Goal: Task Accomplishment & Management: Use online tool/utility

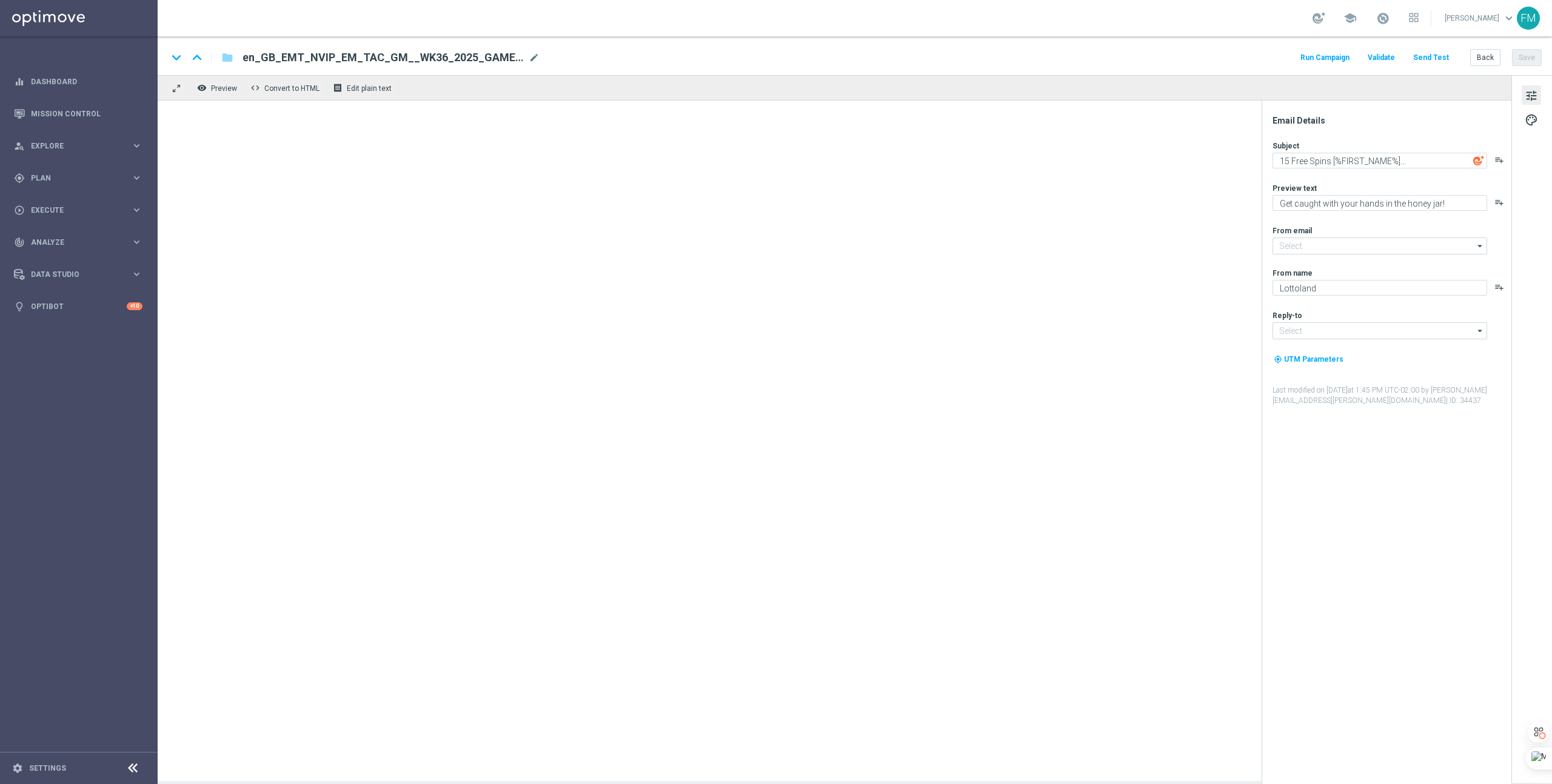
type input "[EMAIL_ADDRESS][DOMAIN_NAME]"
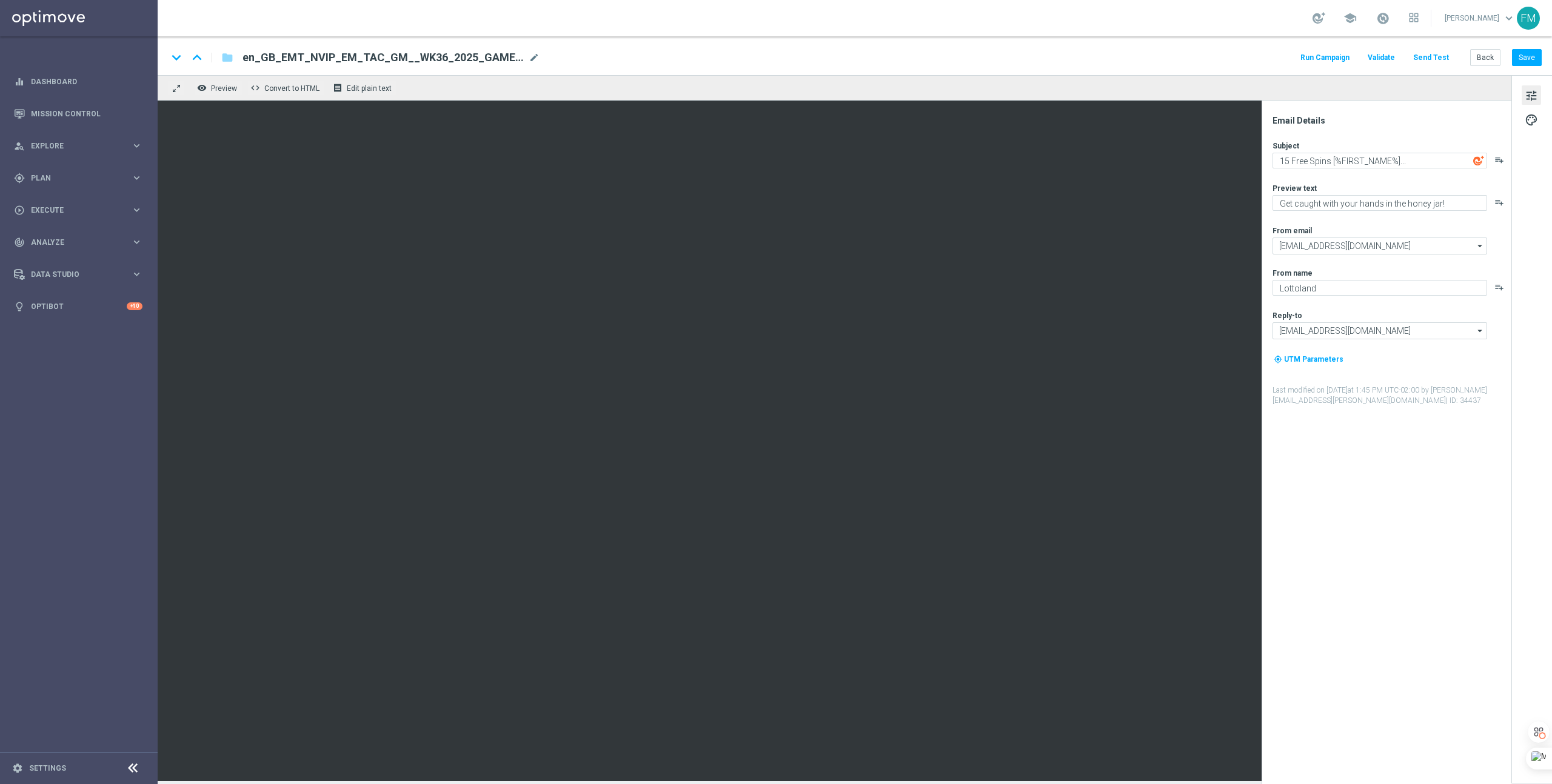
click at [1435, 55] on button "Send Test" at bounding box center [1431, 58] width 40 height 16
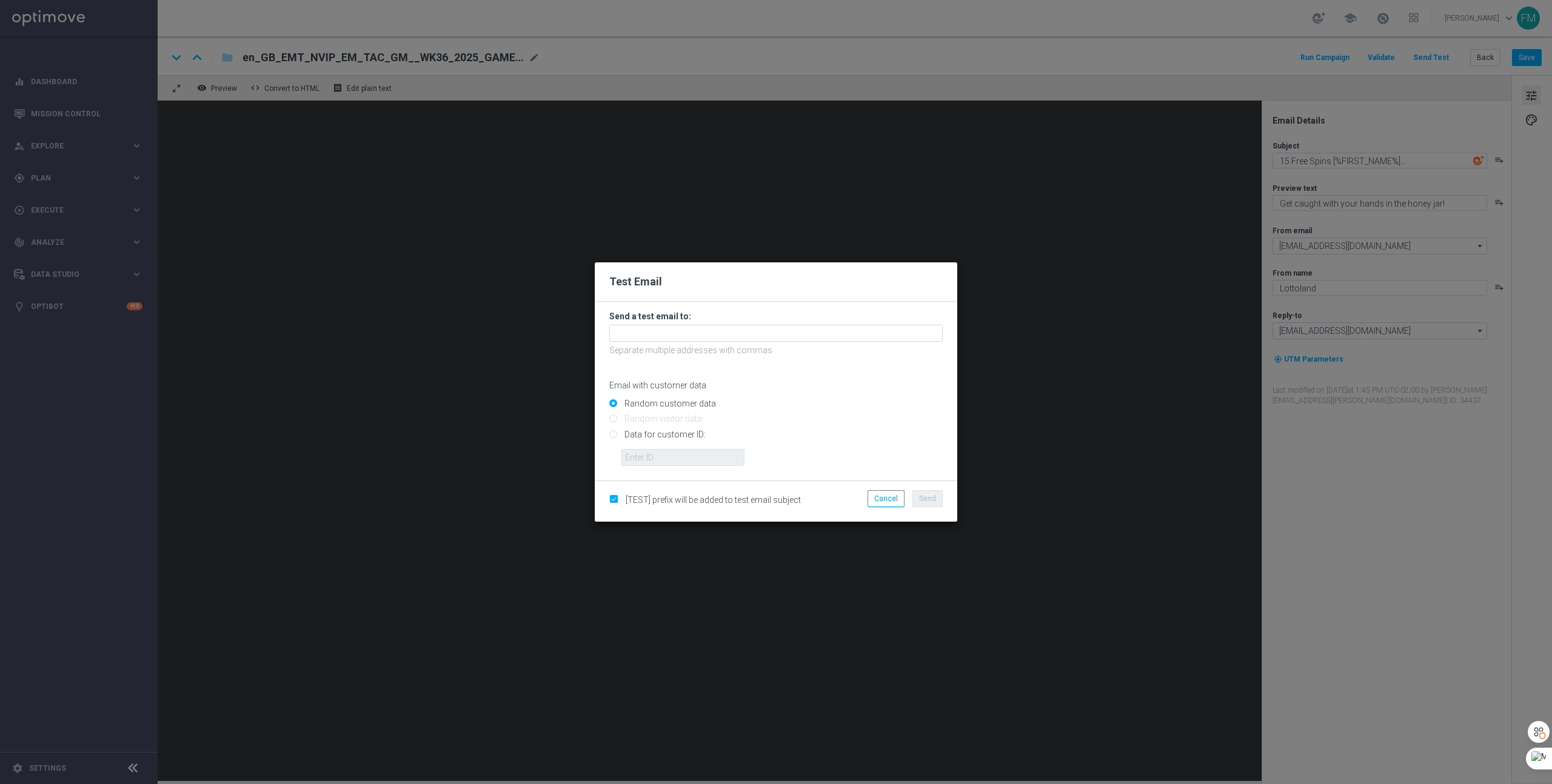
click at [655, 435] on input "Data for customer ID:" at bounding box center [775, 439] width 333 height 17
radio input "true"
click at [661, 453] on input "text" at bounding box center [683, 457] width 123 height 17
paste input "223901306"
type input "223901306"
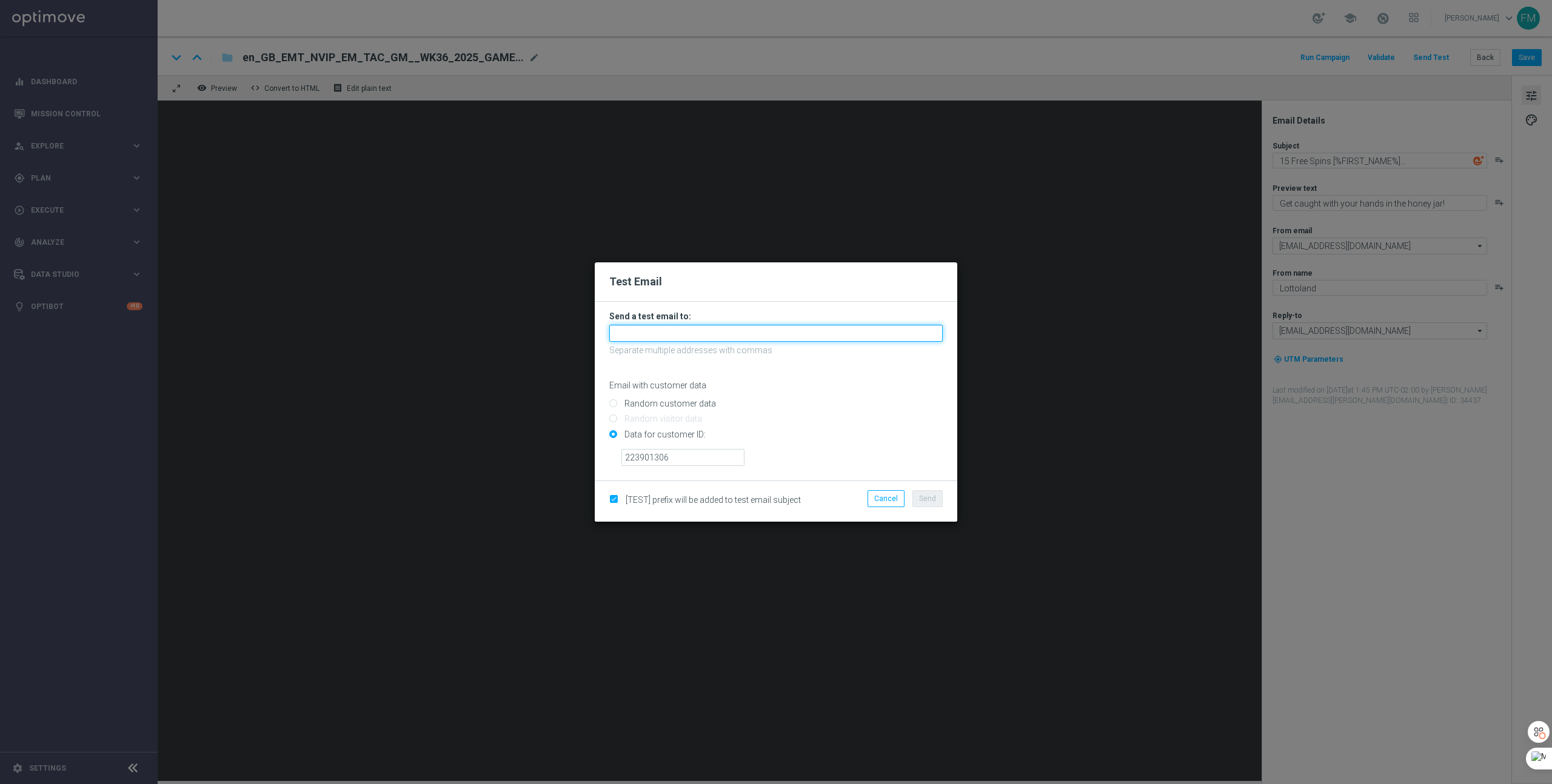
click at [677, 329] on input "text" at bounding box center [775, 333] width 333 height 17
click at [684, 349] on span "[EMAIL_ADDRESS][DOMAIN_NAME]" at bounding box center [690, 353] width 138 height 10
type input "[EMAIL_ADDRESS][DOMAIN_NAME]"
click at [932, 498] on span "Send" at bounding box center [927, 499] width 17 height 9
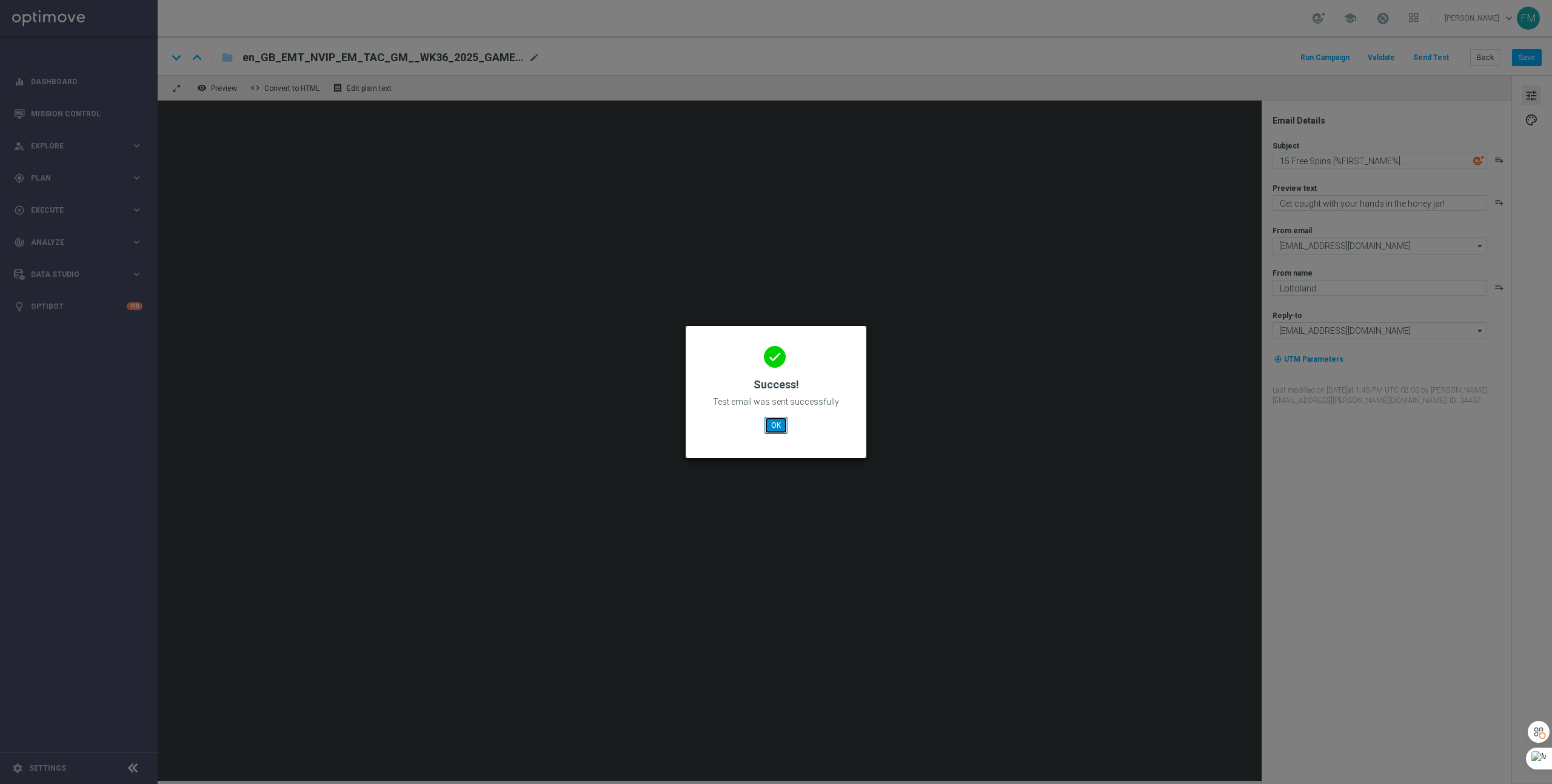
click at [776, 422] on button "OK" at bounding box center [775, 425] width 23 height 17
